Goal: Check status: Check status

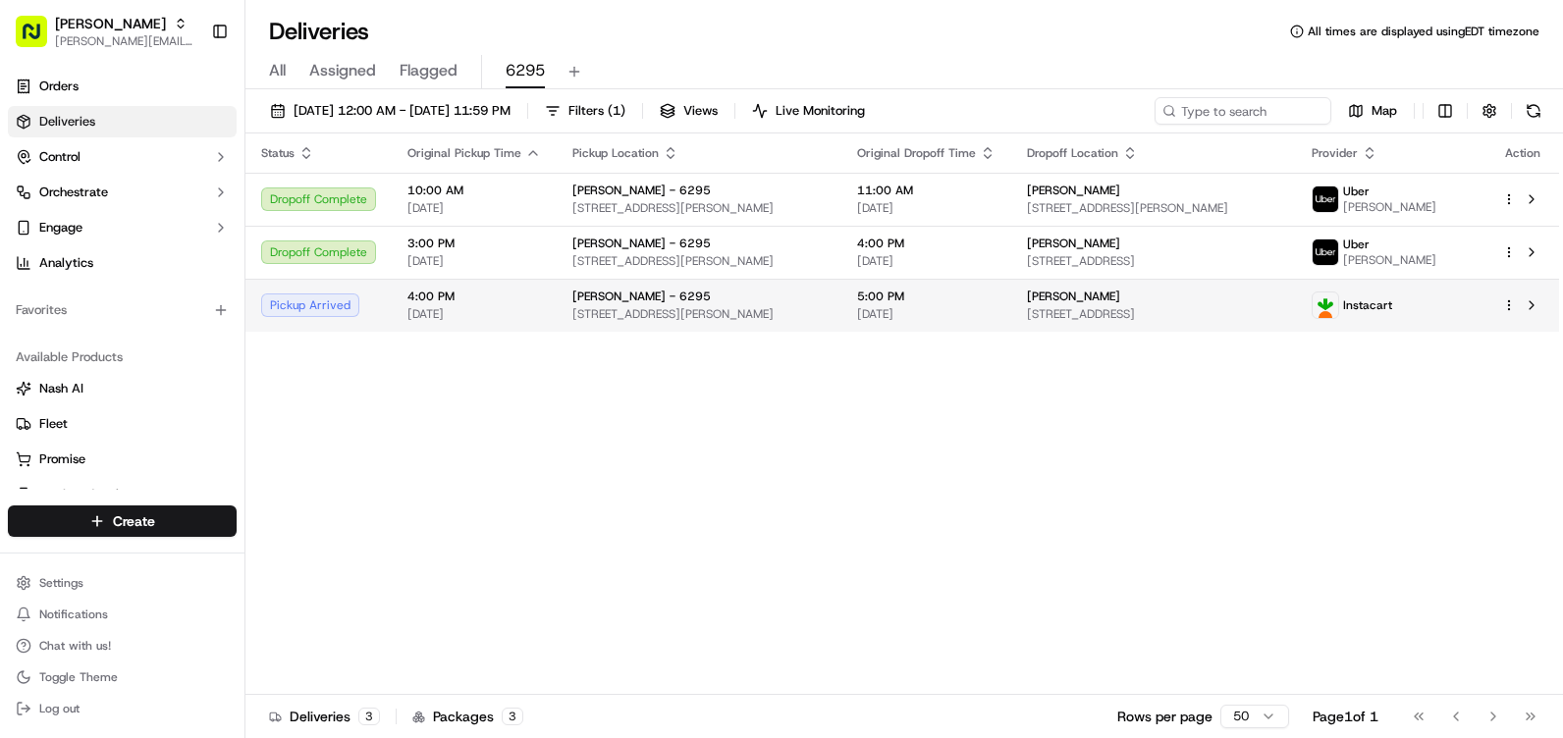
click at [1392, 312] on span "Instacart" at bounding box center [1367, 305] width 49 height 16
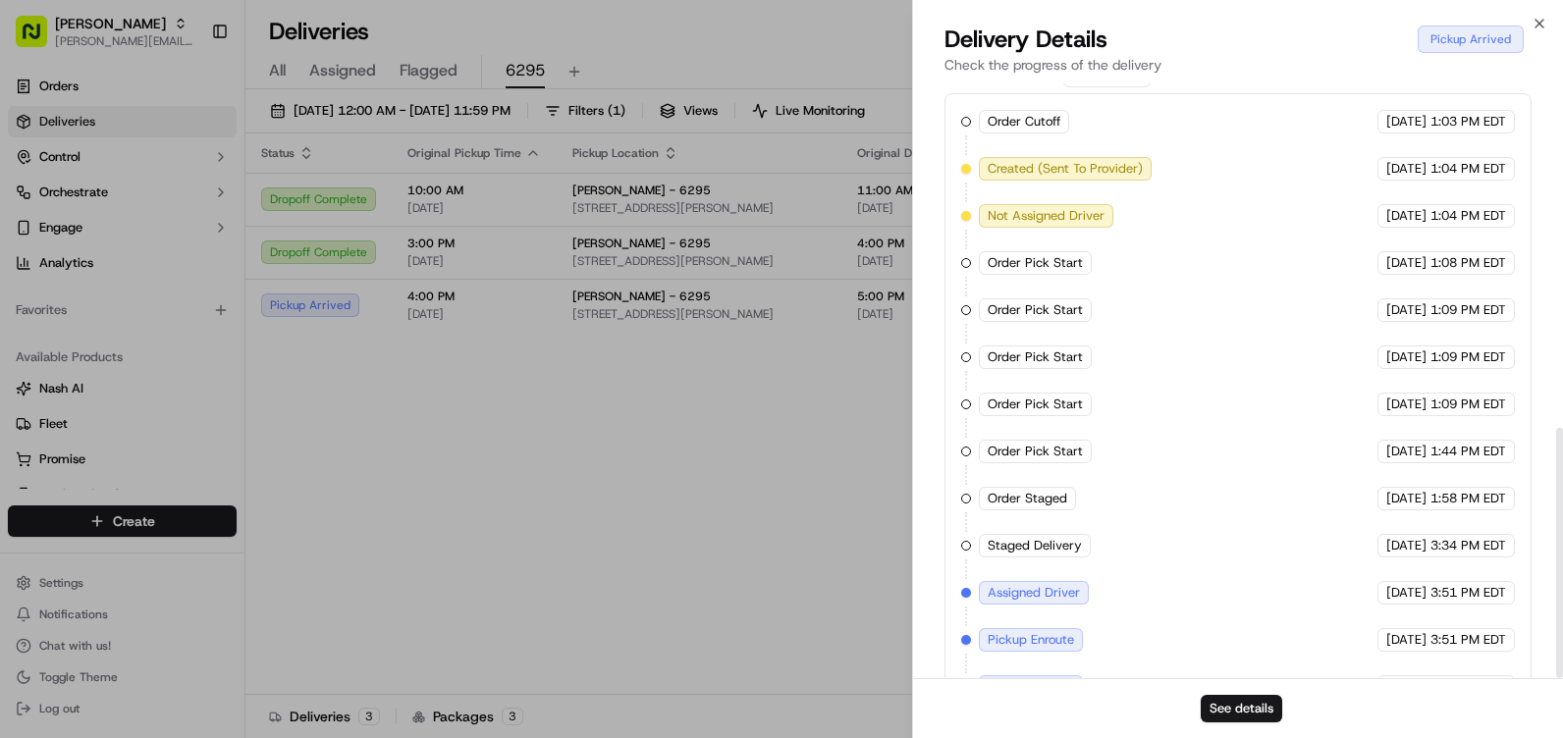
scroll to position [822, 0]
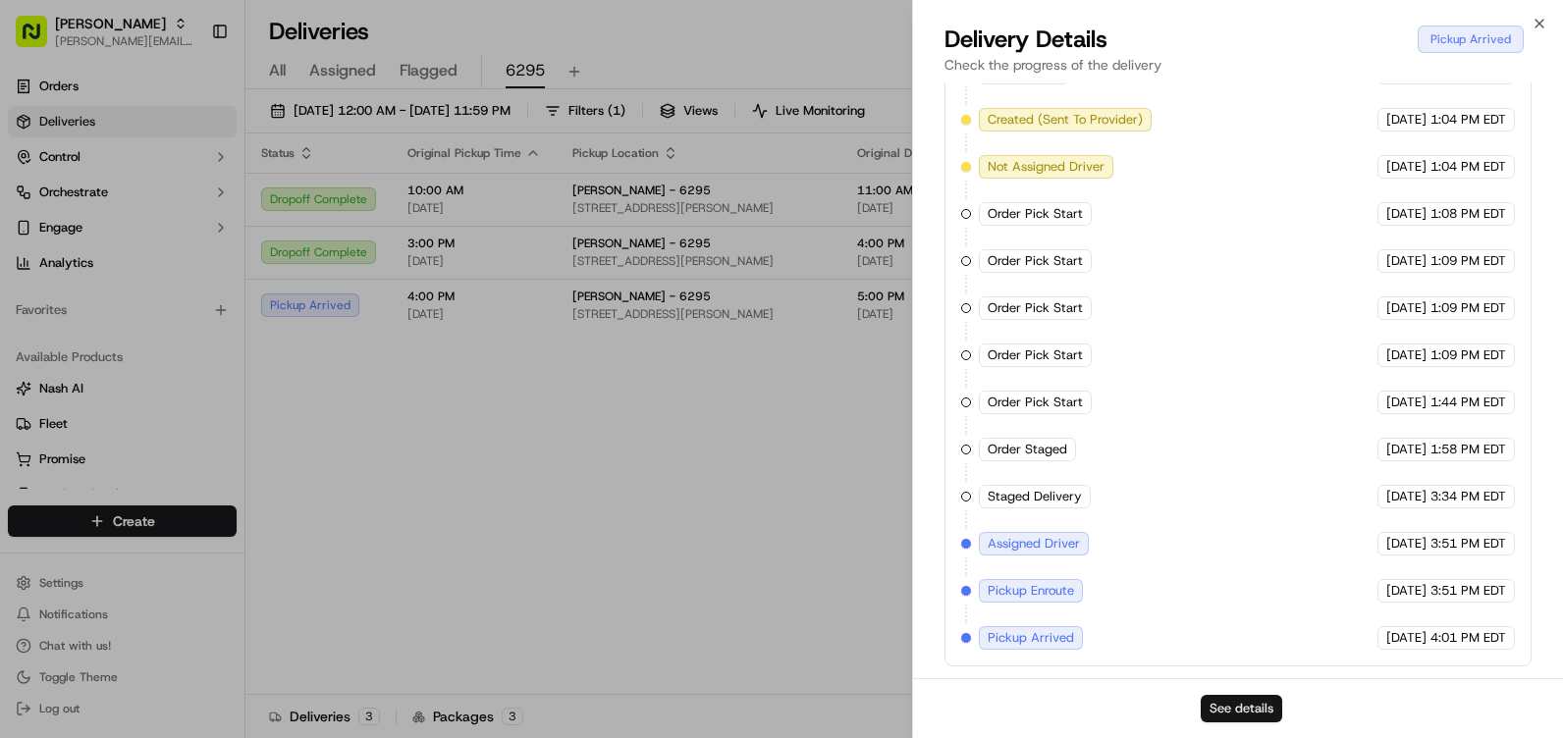
click at [1233, 701] on button "See details" at bounding box center [1241, 708] width 81 height 27
